Goal: Navigation & Orientation: Find specific page/section

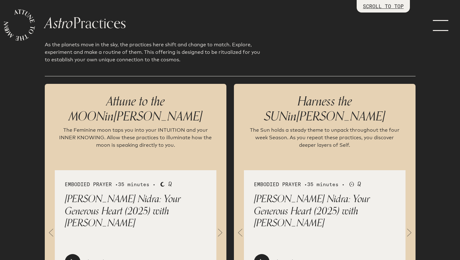
scroll to position [629, 0]
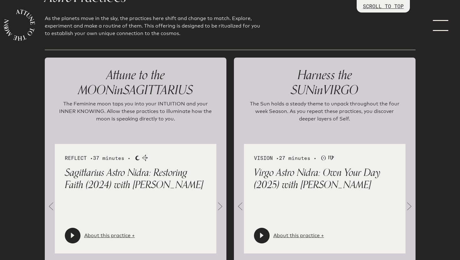
scroll to position [659, 0]
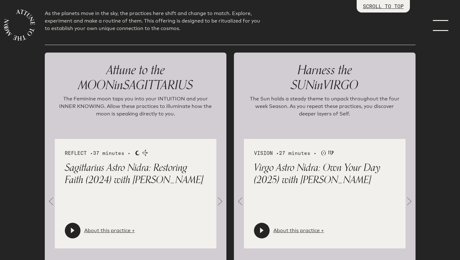
click at [220, 200] on span at bounding box center [220, 201] width 13 height 13
click at [407, 202] on span at bounding box center [409, 201] width 13 height 13
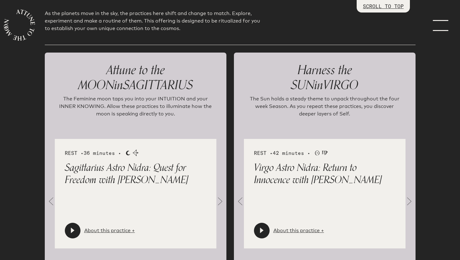
click at [406, 202] on span at bounding box center [409, 201] width 13 height 13
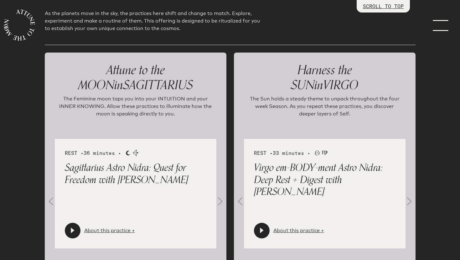
click at [221, 202] on span at bounding box center [220, 201] width 13 height 13
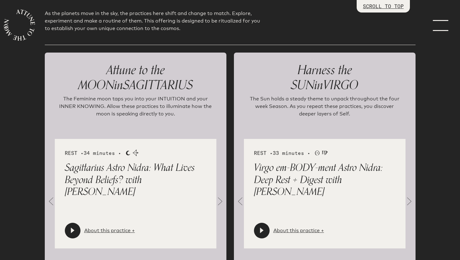
click at [221, 202] on span at bounding box center [220, 201] width 13 height 13
click at [220, 200] on span at bounding box center [220, 201] width 13 height 13
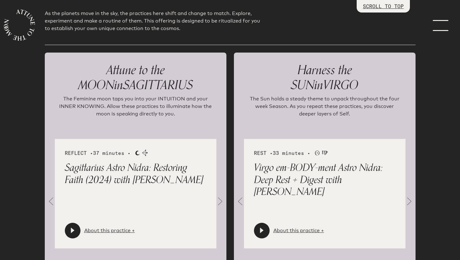
click at [220, 200] on span at bounding box center [220, 201] width 13 height 13
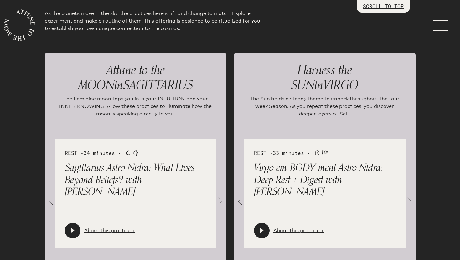
click at [71, 227] on div at bounding box center [73, 231] width 16 height 16
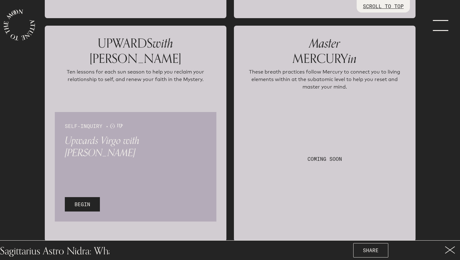
scroll to position [910, 0]
